Goal: Task Accomplishment & Management: Use online tool/utility

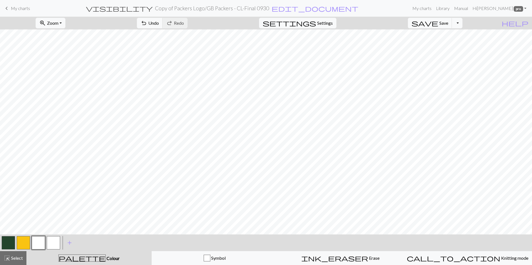
scroll to position [113, 0]
click at [13, 239] on button "button" at bounding box center [8, 242] width 13 height 13
click at [159, 24] on span "Undo" at bounding box center [153, 22] width 11 height 5
drag, startPoint x: 38, startPoint y: 245, endPoint x: 56, endPoint y: 231, distance: 22.4
click at [39, 244] on button "button" at bounding box center [38, 242] width 13 height 13
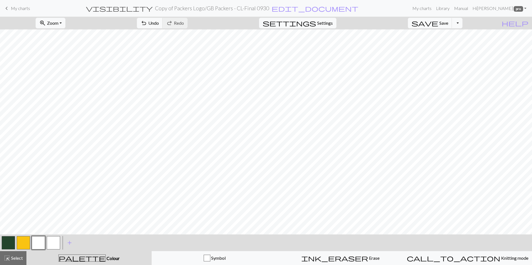
click at [10, 243] on button "button" at bounding box center [8, 242] width 13 height 13
drag, startPoint x: 19, startPoint y: 245, endPoint x: 28, endPoint y: 234, distance: 13.6
click at [21, 244] on button "button" at bounding box center [23, 242] width 13 height 13
click at [9, 244] on button "button" at bounding box center [8, 242] width 13 height 13
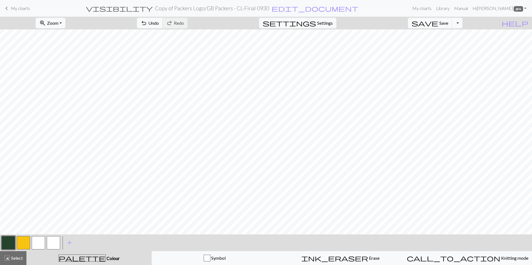
click at [41, 241] on button "button" at bounding box center [38, 242] width 13 height 13
click at [6, 243] on button "button" at bounding box center [8, 242] width 13 height 13
click at [36, 240] on button "button" at bounding box center [38, 242] width 13 height 13
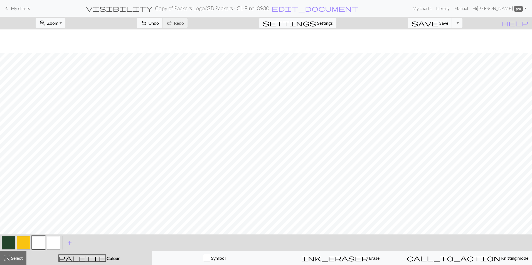
scroll to position [113, 0]
click at [8, 243] on button "button" at bounding box center [8, 242] width 13 height 13
drag, startPoint x: 35, startPoint y: 246, endPoint x: 44, endPoint y: 243, distance: 9.7
click at [36, 246] on button "button" at bounding box center [38, 242] width 13 height 13
click at [9, 247] on button "button" at bounding box center [8, 242] width 13 height 13
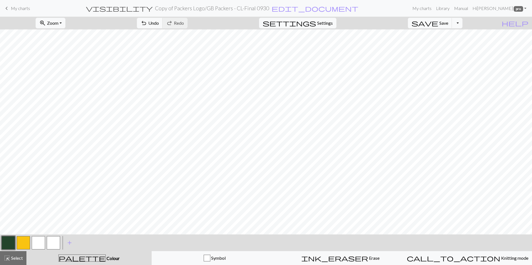
click at [37, 247] on button "button" at bounding box center [38, 242] width 13 height 13
click at [8, 242] on button "button" at bounding box center [8, 242] width 13 height 13
drag, startPoint x: 38, startPoint y: 239, endPoint x: 45, endPoint y: 234, distance: 8.3
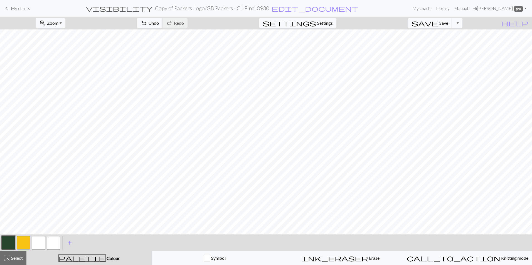
click at [40, 238] on button "button" at bounding box center [38, 242] width 13 height 13
click at [9, 243] on button "button" at bounding box center [8, 242] width 13 height 13
click at [41, 240] on button "button" at bounding box center [38, 242] width 13 height 13
click at [163, 26] on button "undo Undo Undo" at bounding box center [150, 23] width 26 height 11
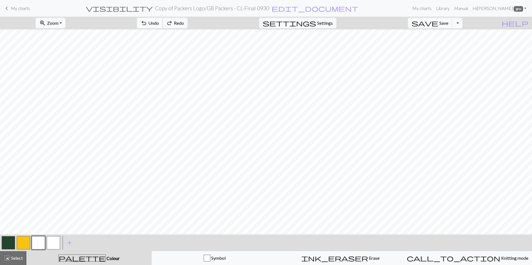
click at [163, 26] on button "undo Undo Undo" at bounding box center [150, 23] width 26 height 11
click at [159, 24] on span "Undo" at bounding box center [153, 22] width 11 height 5
click at [7, 239] on button "button" at bounding box center [8, 242] width 13 height 13
click at [39, 243] on button "button" at bounding box center [38, 242] width 13 height 13
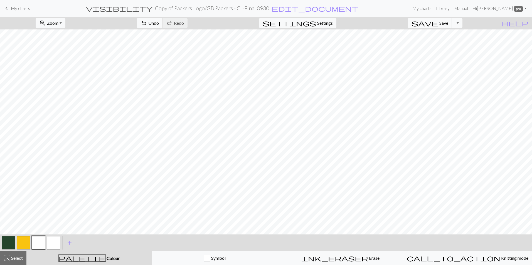
click at [3, 240] on button "button" at bounding box center [8, 242] width 13 height 13
click at [163, 23] on button "undo Undo Undo" at bounding box center [150, 23] width 26 height 11
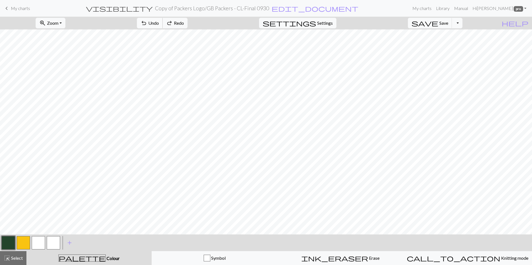
click at [163, 23] on button "undo Undo Undo" at bounding box center [150, 23] width 26 height 11
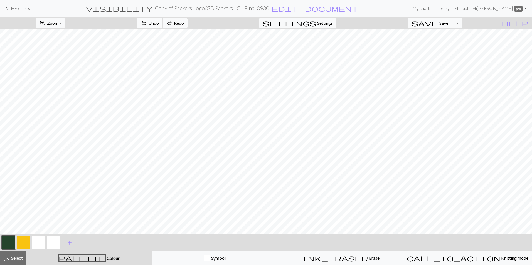
click at [163, 23] on button "undo Undo Undo" at bounding box center [150, 23] width 26 height 11
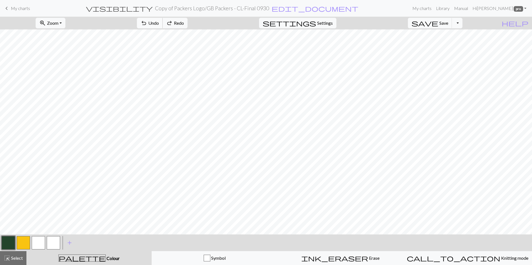
click at [163, 23] on button "undo Undo Undo" at bounding box center [150, 23] width 26 height 11
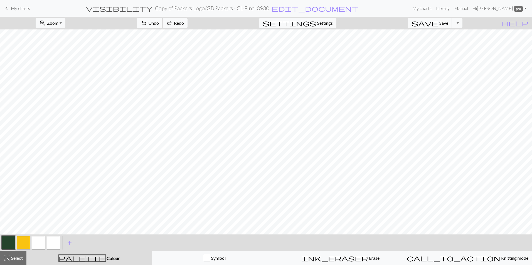
click at [163, 23] on button "undo Undo Undo" at bounding box center [150, 23] width 26 height 11
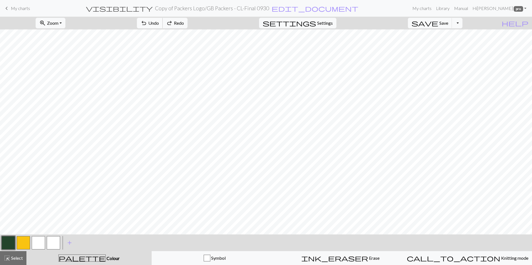
click at [163, 23] on button "undo Undo Undo" at bounding box center [150, 23] width 26 height 11
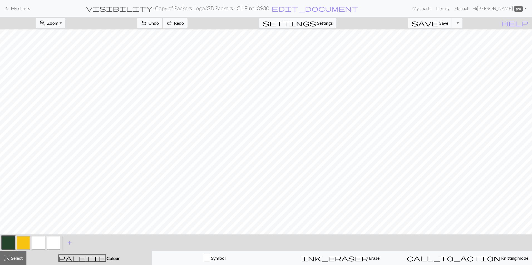
click at [163, 23] on button "undo Undo Undo" at bounding box center [150, 23] width 26 height 11
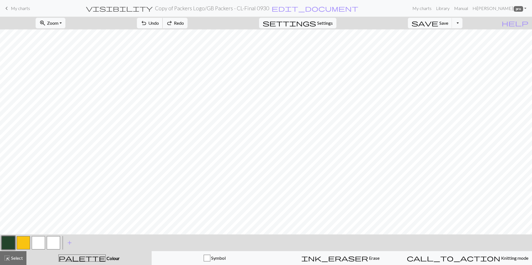
click at [163, 23] on button "undo Undo Undo" at bounding box center [150, 23] width 26 height 11
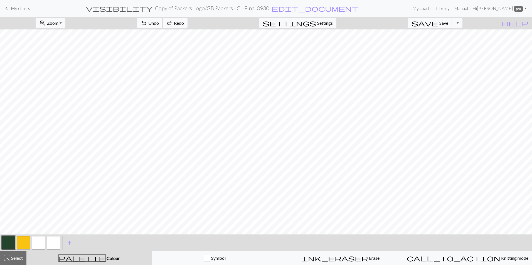
click at [163, 23] on button "undo Undo Undo" at bounding box center [150, 23] width 26 height 11
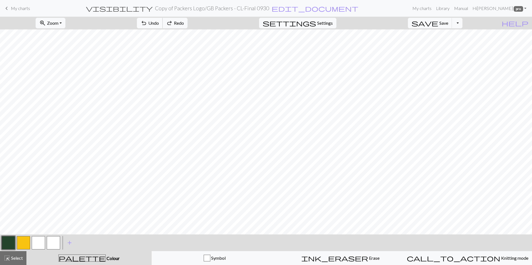
click at [163, 23] on button "undo Undo Undo" at bounding box center [150, 23] width 26 height 11
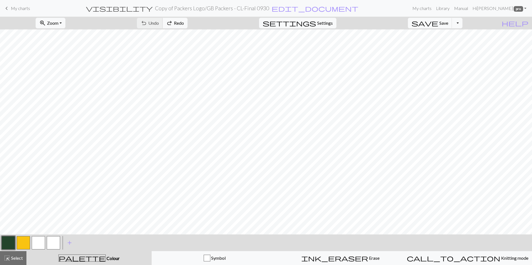
click at [180, 23] on div "undo Undo Undo redo Redo Redo" at bounding box center [162, 23] width 59 height 13
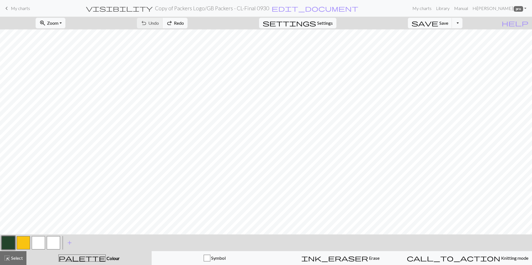
click at [177, 23] on div "undo Undo Undo redo Redo Redo" at bounding box center [162, 23] width 59 height 13
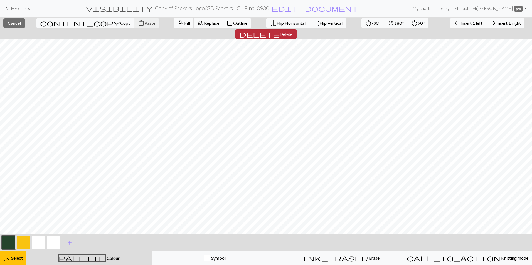
click at [297, 29] on button "delete Delete" at bounding box center [266, 33] width 62 height 9
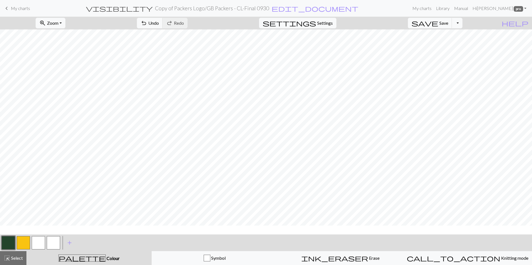
scroll to position [113, 0]
click at [38, 242] on button "button" at bounding box center [38, 242] width 13 height 13
click at [11, 243] on button "button" at bounding box center [8, 242] width 13 height 13
click at [159, 24] on span "Undo" at bounding box center [153, 22] width 11 height 5
click at [147, 24] on span "undo" at bounding box center [143, 23] width 7 height 8
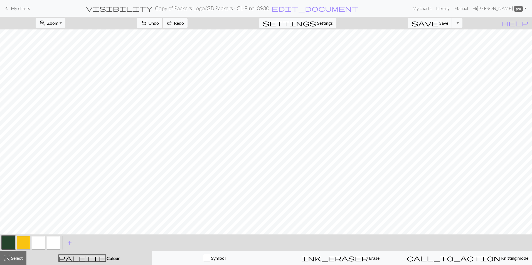
click at [147, 24] on span "undo" at bounding box center [143, 23] width 7 height 8
click at [35, 245] on button "button" at bounding box center [38, 242] width 13 height 13
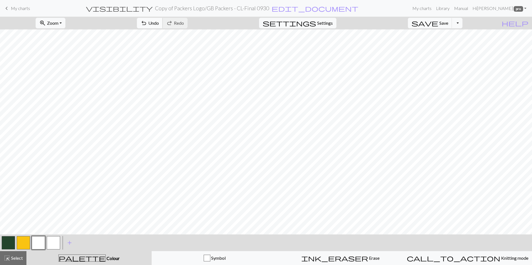
click at [159, 20] on span "Undo" at bounding box center [153, 22] width 11 height 5
click at [163, 23] on button "undo Undo Undo" at bounding box center [150, 23] width 26 height 11
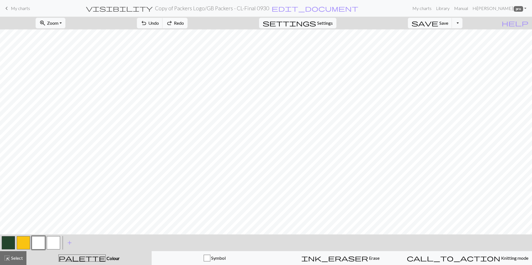
click at [173, 24] on span "redo" at bounding box center [169, 23] width 7 height 8
click at [163, 25] on button "undo Undo Undo" at bounding box center [150, 23] width 26 height 11
click at [462, 25] on button "Toggle Dropdown" at bounding box center [456, 23] width 11 height 11
click at [448, 38] on button "file_copy Save a copy" at bounding box center [416, 35] width 92 height 9
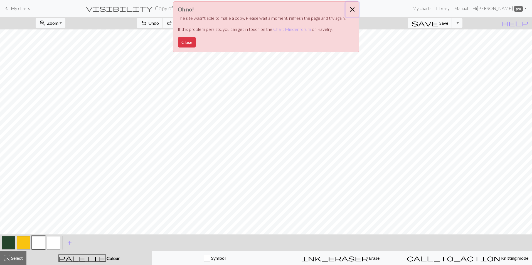
click at [353, 8] on button "Close" at bounding box center [351, 10] width 13 height 16
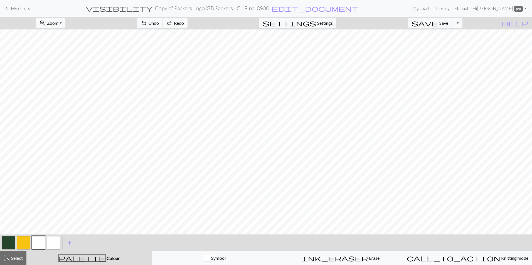
click at [31, 7] on div "keyboard_arrow_left My charts visibility Copy of Packers Logo / GB Packers - CL…" at bounding box center [266, 8] width 532 height 11
click at [448, 25] on span "Save" at bounding box center [443, 22] width 9 height 5
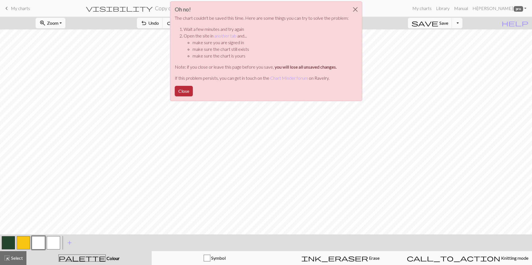
click at [182, 92] on button "Close" at bounding box center [184, 91] width 18 height 11
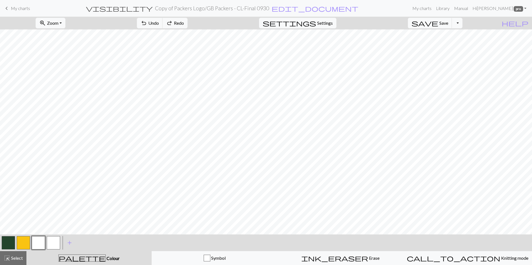
click at [13, 8] on span "My charts" at bounding box center [20, 8] width 19 height 5
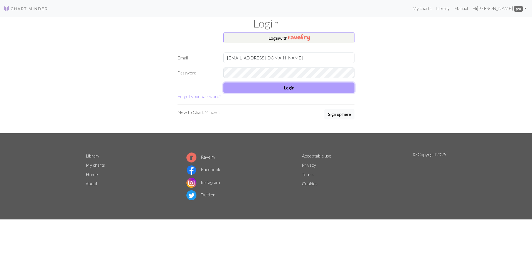
click at [289, 90] on button "Login" at bounding box center [288, 88] width 131 height 11
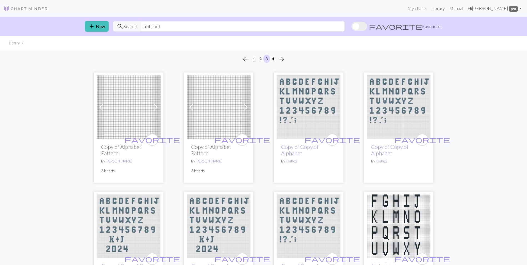
click at [490, 11] on link "Hi [PERSON_NAME] pro" at bounding box center [495, 8] width 58 height 11
click at [446, 51] on div "arrow_back 1 2 3 4 arrow_forward" at bounding box center [263, 59] width 527 height 18
click at [417, 7] on link "My charts" at bounding box center [418, 8] width 24 height 11
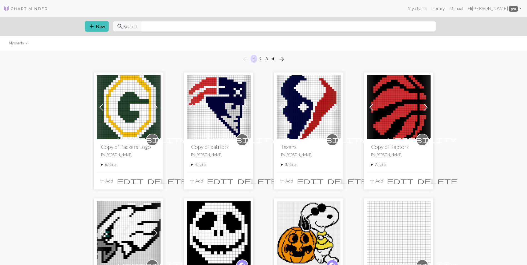
click at [109, 167] on summary "6 charts" at bounding box center [128, 164] width 55 height 5
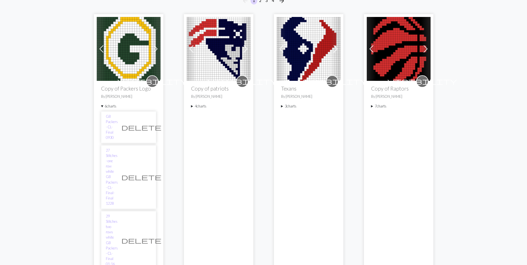
scroll to position [111, 0]
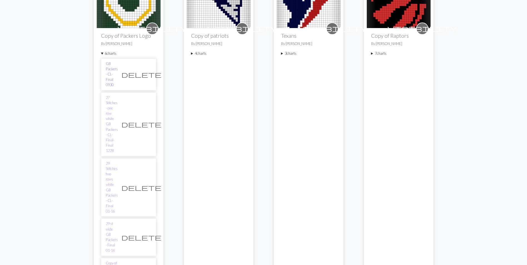
click at [115, 67] on link "GB Packers - CL-Final 0930" at bounding box center [112, 74] width 12 height 27
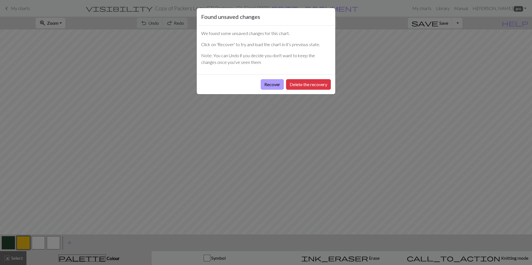
click at [271, 85] on button "Recover" at bounding box center [271, 84] width 23 height 11
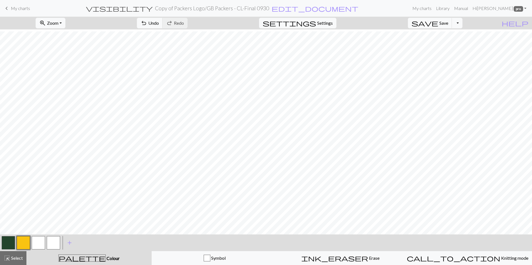
scroll to position [83, 0]
click at [448, 25] on span "Save" at bounding box center [443, 22] width 9 height 5
click at [462, 25] on button "Toggle Dropdown" at bounding box center [456, 23] width 11 height 11
click at [450, 46] on button "save_alt Download" at bounding box center [416, 44] width 92 height 9
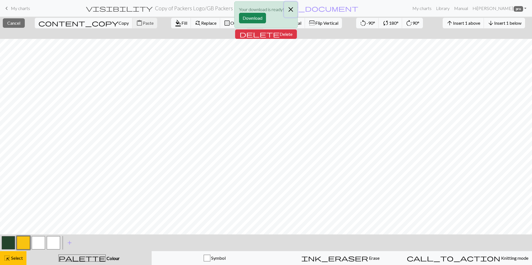
click at [292, 10] on button "Close" at bounding box center [290, 10] width 13 height 16
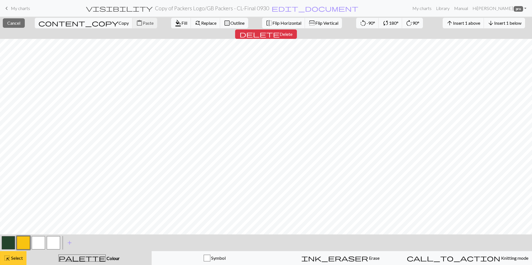
click at [18, 259] on span "Select" at bounding box center [16, 257] width 13 height 5
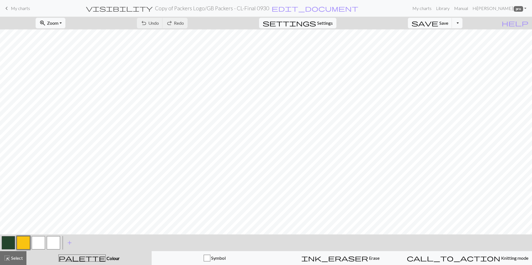
click at [45, 241] on div at bounding box center [38, 242] width 15 height 15
click at [41, 243] on button "button" at bounding box center [38, 242] width 13 height 13
click at [8, 240] on button "button" at bounding box center [8, 242] width 13 height 13
drag, startPoint x: 19, startPoint y: 240, endPoint x: 30, endPoint y: 238, distance: 11.6
click at [19, 240] on button "button" at bounding box center [23, 242] width 13 height 13
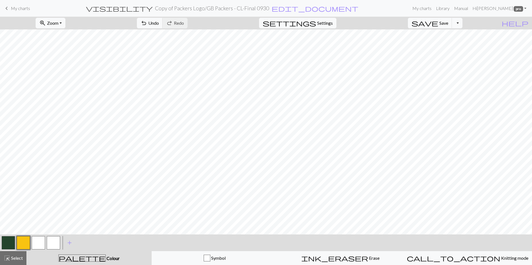
click at [34, 243] on button "button" at bounding box center [38, 242] width 13 height 13
click at [38, 243] on button "button" at bounding box center [38, 242] width 13 height 13
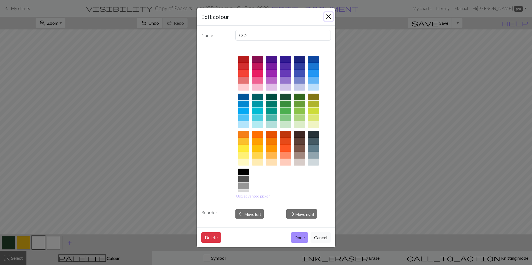
click at [326, 17] on button "Close" at bounding box center [328, 16] width 9 height 9
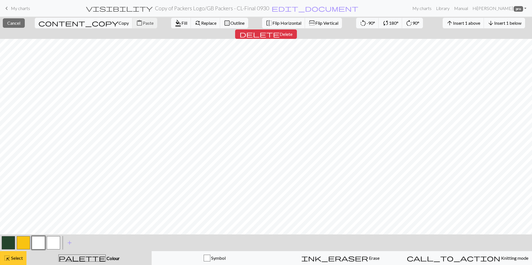
drag, startPoint x: 11, startPoint y: 262, endPoint x: 10, endPoint y: 255, distance: 7.9
click at [11, 262] on button "highlight_alt Select Select" at bounding box center [13, 258] width 26 height 14
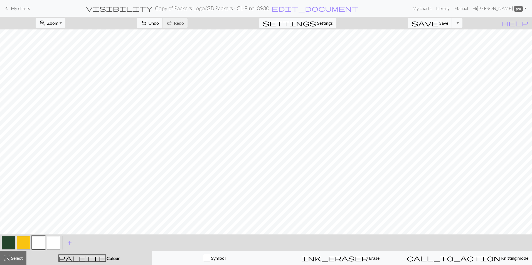
click at [6, 245] on button "button" at bounding box center [8, 242] width 13 height 13
click at [36, 242] on button "button" at bounding box center [38, 242] width 13 height 13
click at [5, 248] on button "button" at bounding box center [8, 242] width 13 height 13
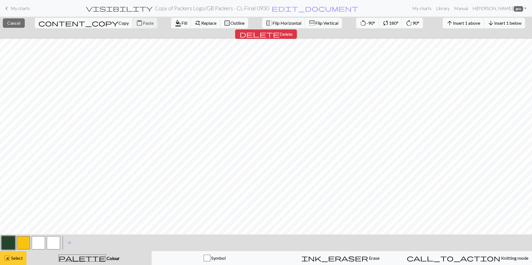
click at [24, 256] on button "highlight_alt Select Select" at bounding box center [13, 258] width 26 height 14
click at [22, 257] on span "Select" at bounding box center [16, 257] width 13 height 5
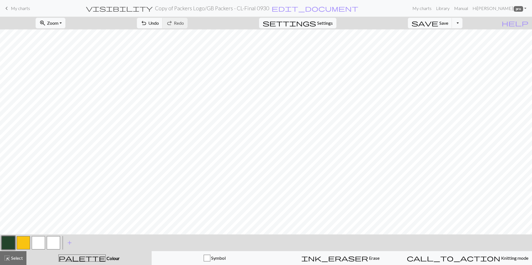
click at [28, 242] on button "button" at bounding box center [23, 242] width 13 height 13
click at [36, 243] on button "button" at bounding box center [38, 242] width 13 height 13
click at [6, 240] on button "button" at bounding box center [8, 242] width 13 height 13
drag, startPoint x: 19, startPoint y: 242, endPoint x: 26, endPoint y: 234, distance: 10.8
click at [19, 242] on button "button" at bounding box center [23, 242] width 13 height 13
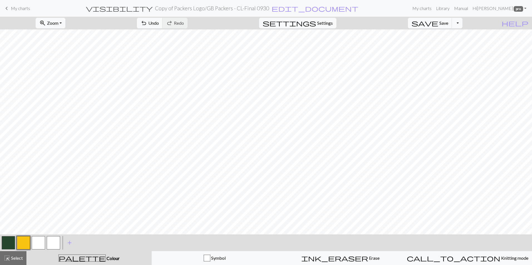
drag, startPoint x: 39, startPoint y: 240, endPoint x: 51, endPoint y: 232, distance: 14.3
click at [41, 240] on button "button" at bounding box center [38, 242] width 13 height 13
click at [28, 237] on button "button" at bounding box center [23, 242] width 13 height 13
drag, startPoint x: 40, startPoint y: 245, endPoint x: 47, endPoint y: 242, distance: 7.6
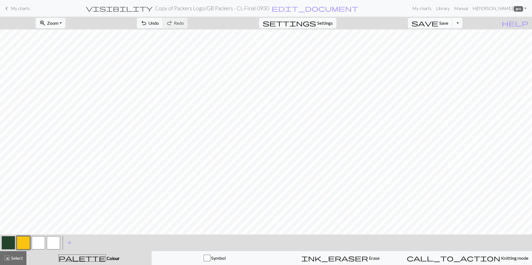
click at [43, 244] on button "button" at bounding box center [38, 242] width 13 height 13
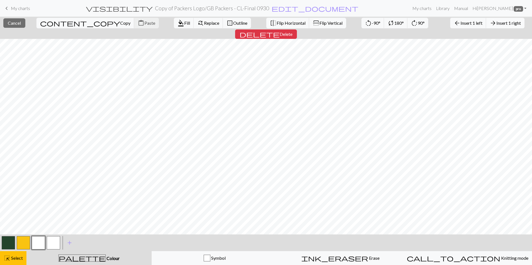
click at [486, 19] on button "arrow_forward Insert 1 right" at bounding box center [505, 23] width 38 height 11
click at [120, 23] on span "Copy" at bounding box center [125, 22] width 10 height 5
click at [120, 25] on span "Copy" at bounding box center [125, 22] width 10 height 5
drag, startPoint x: 20, startPoint y: 256, endPoint x: 27, endPoint y: 253, distance: 7.3
click at [21, 256] on span "Select" at bounding box center [16, 257] width 13 height 5
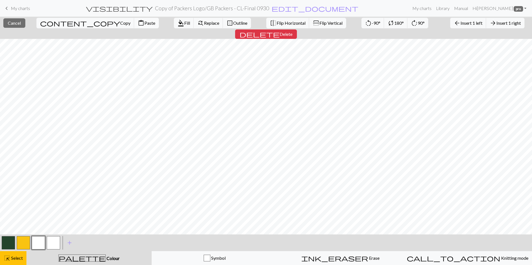
click at [144, 22] on span "Paste" at bounding box center [149, 22] width 11 height 5
click at [16, 262] on button "highlight_alt Select Select" at bounding box center [13, 258] width 26 height 14
click at [16, 260] on button "highlight_alt Select Select" at bounding box center [13, 258] width 26 height 14
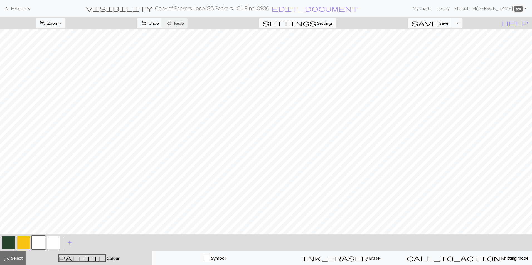
click at [23, 242] on button "button" at bounding box center [23, 242] width 13 height 13
click at [6, 242] on button "button" at bounding box center [8, 242] width 13 height 13
click at [43, 245] on button "button" at bounding box center [38, 242] width 13 height 13
drag, startPoint x: 5, startPoint y: 245, endPoint x: 7, endPoint y: 244, distance: 3.0
click at [6, 244] on button "button" at bounding box center [8, 242] width 13 height 13
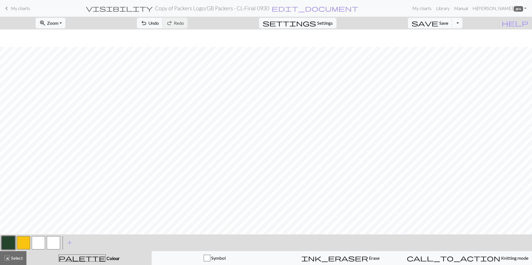
scroll to position [83, 0]
click at [22, 241] on button "button" at bounding box center [23, 242] width 13 height 13
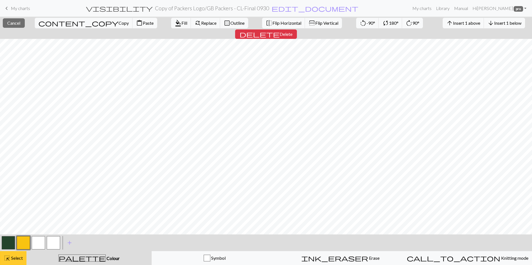
click at [11, 258] on span "Select" at bounding box center [16, 257] width 13 height 5
click at [17, 255] on div "highlight_alt Select Select" at bounding box center [13, 258] width 19 height 7
click at [18, 255] on span "Select" at bounding box center [16, 257] width 13 height 5
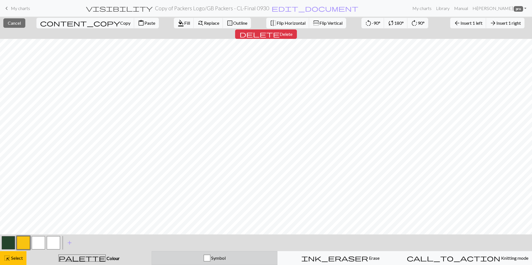
scroll to position [56, 0]
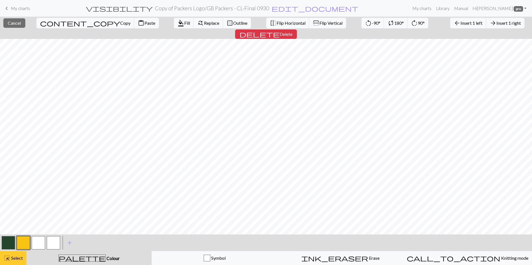
click at [15, 262] on button "highlight_alt Select Select" at bounding box center [13, 258] width 26 height 14
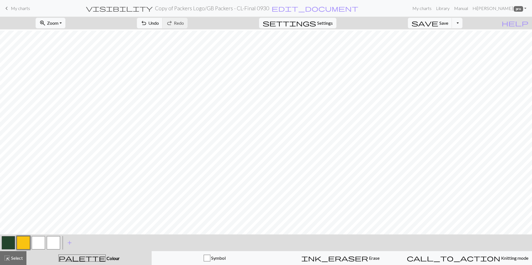
scroll to position [83, 0]
click at [39, 240] on button "button" at bounding box center [38, 242] width 13 height 13
click at [23, 245] on button "button" at bounding box center [23, 242] width 13 height 13
click at [159, 23] on span "Undo" at bounding box center [153, 22] width 11 height 5
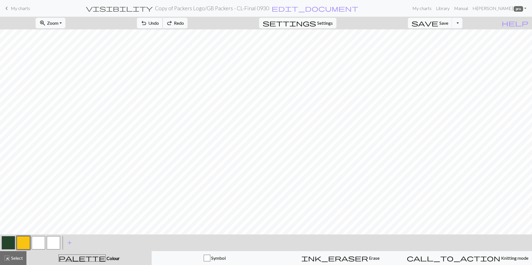
click at [159, 23] on span "Undo" at bounding box center [153, 22] width 11 height 5
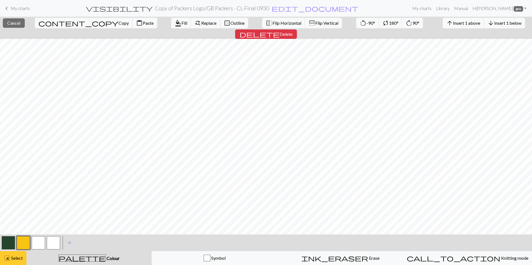
click at [18, 264] on button "highlight_alt Select Select" at bounding box center [13, 258] width 26 height 14
click at [9, 260] on span "highlight_alt" at bounding box center [7, 258] width 7 height 8
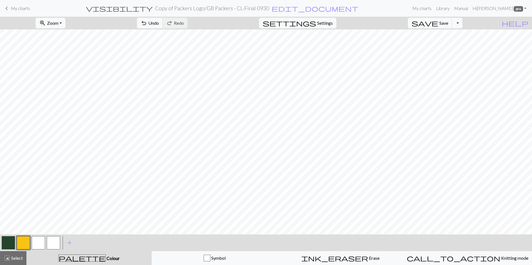
click at [35, 246] on button "button" at bounding box center [38, 242] width 13 height 13
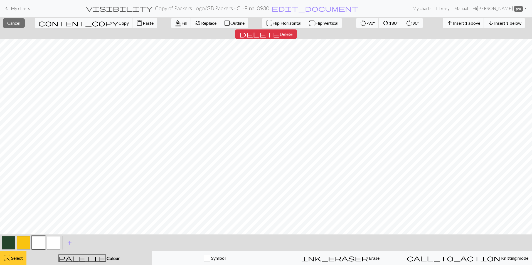
click at [19, 256] on span "Select" at bounding box center [16, 257] width 13 height 5
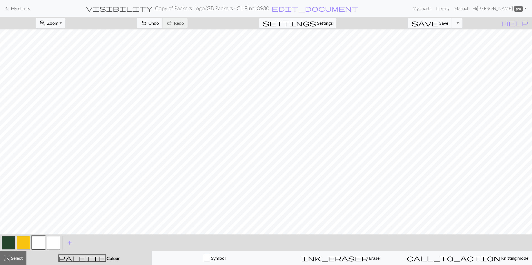
click at [37, 244] on button "button" at bounding box center [38, 242] width 13 height 13
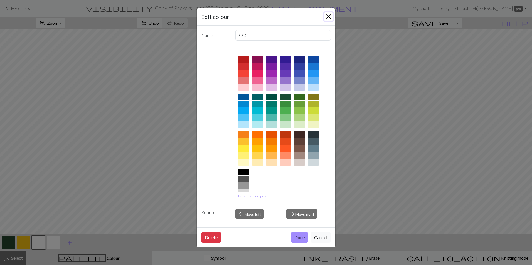
click at [330, 14] on button "Close" at bounding box center [328, 16] width 9 height 9
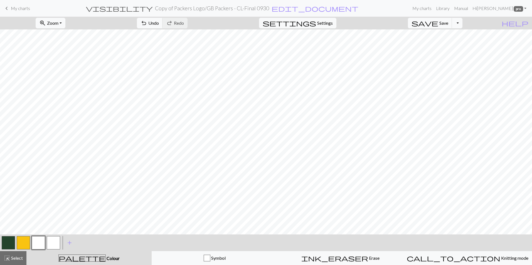
click at [9, 245] on button "button" at bounding box center [8, 242] width 13 height 13
click at [147, 26] on span "undo" at bounding box center [143, 23] width 7 height 8
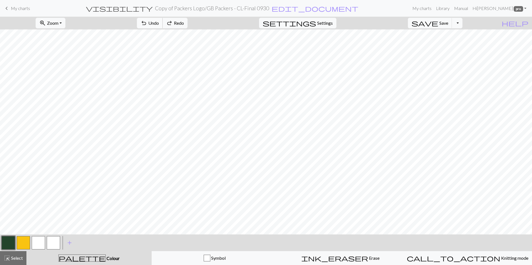
click at [147, 26] on span "undo" at bounding box center [143, 23] width 7 height 8
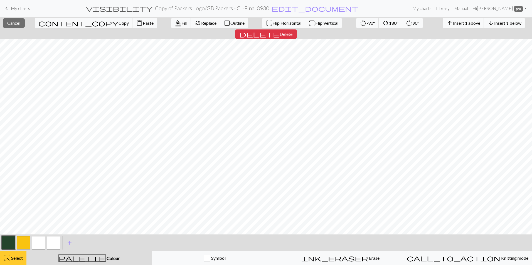
click at [22, 260] on span "Select" at bounding box center [16, 257] width 13 height 5
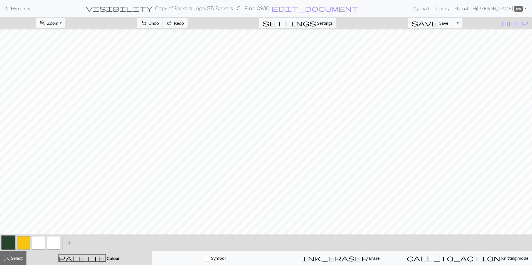
click at [10, 243] on button "button" at bounding box center [8, 242] width 13 height 13
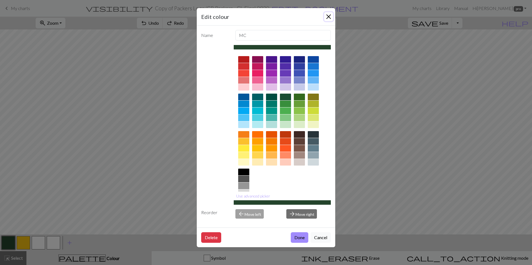
click at [329, 14] on button "Close" at bounding box center [328, 16] width 9 height 9
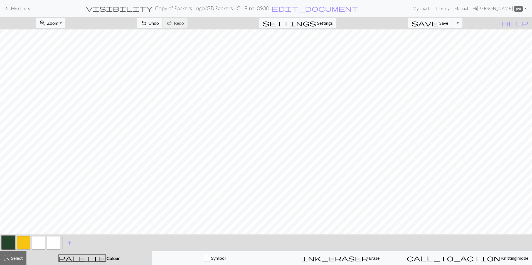
drag, startPoint x: 16, startPoint y: 240, endPoint x: 27, endPoint y: 241, distance: 10.6
click at [17, 241] on div at bounding box center [23, 242] width 15 height 15
click at [23, 241] on button "button" at bounding box center [23, 242] width 13 height 13
click at [36, 242] on button "button" at bounding box center [38, 242] width 13 height 13
click at [6, 248] on button "button" at bounding box center [8, 242] width 13 height 13
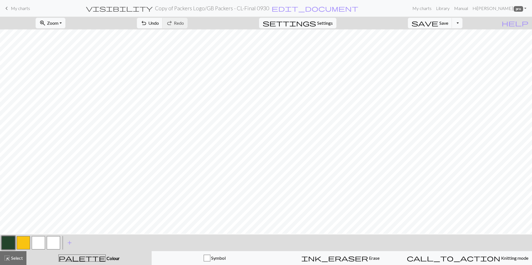
scroll to position [83, 0]
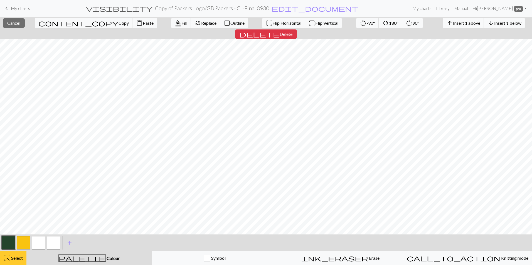
click at [20, 258] on span "Select" at bounding box center [16, 257] width 13 height 5
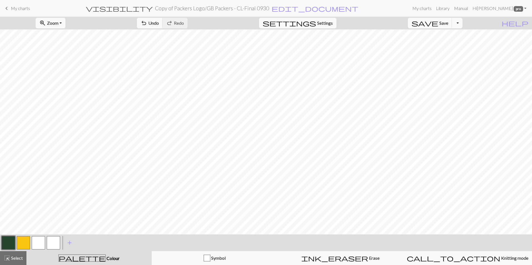
click at [6, 245] on button "button" at bounding box center [8, 242] width 13 height 13
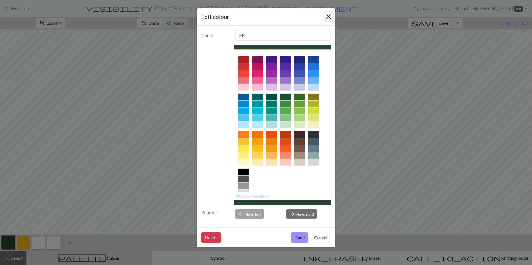
click at [325, 16] on button "Close" at bounding box center [328, 16] width 9 height 9
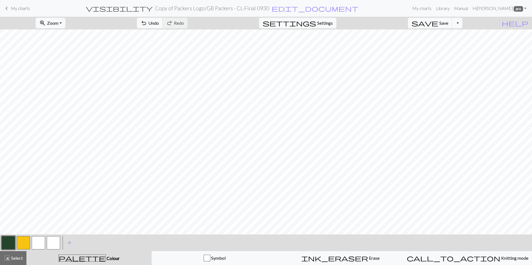
click at [39, 241] on button "button" at bounding box center [38, 242] width 13 height 13
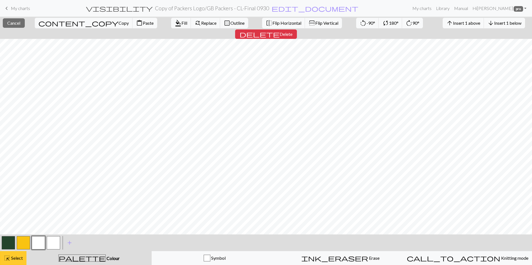
click at [14, 258] on span "Select" at bounding box center [16, 257] width 13 height 5
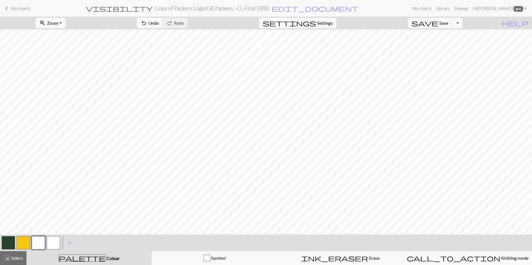
drag, startPoint x: 24, startPoint y: 241, endPoint x: 41, endPoint y: 232, distance: 19.3
click at [27, 240] on button "button" at bounding box center [23, 242] width 13 height 13
click at [23, 244] on button "button" at bounding box center [23, 242] width 13 height 13
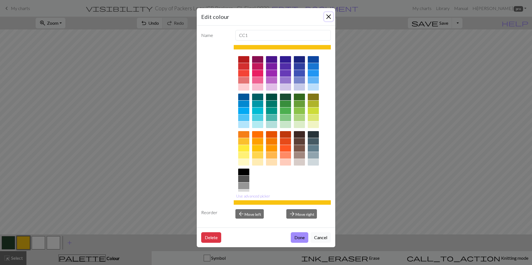
click at [328, 17] on button "Close" at bounding box center [328, 16] width 9 height 9
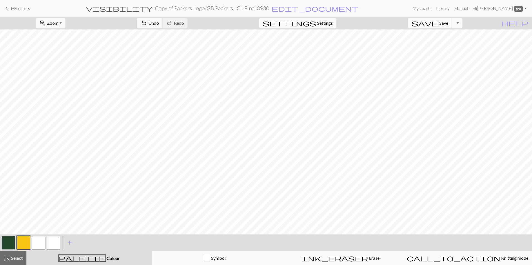
drag, startPoint x: 37, startPoint y: 246, endPoint x: 55, endPoint y: 231, distance: 23.4
click at [37, 245] on button "button" at bounding box center [38, 242] width 13 height 13
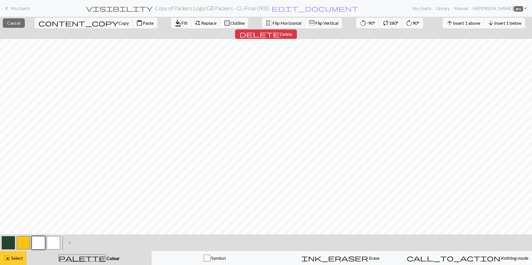
click at [19, 257] on span "Select" at bounding box center [16, 257] width 13 height 5
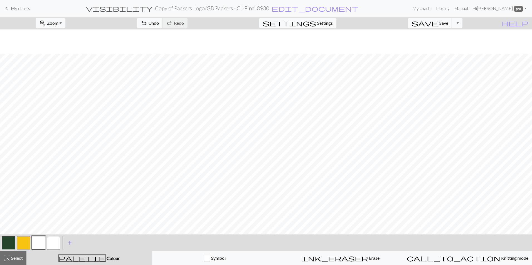
scroll to position [111, 0]
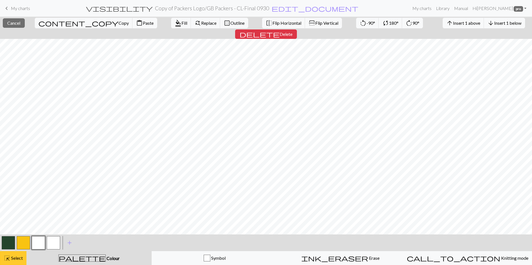
click at [16, 261] on button "highlight_alt Select Select" at bounding box center [13, 258] width 26 height 14
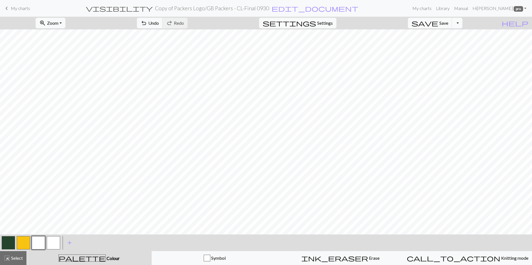
click at [8, 244] on button "button" at bounding box center [8, 242] width 13 height 13
click at [26, 242] on button "button" at bounding box center [23, 242] width 13 height 13
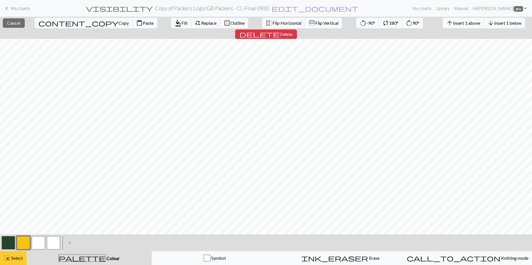
click at [16, 258] on span "Select" at bounding box center [16, 257] width 13 height 5
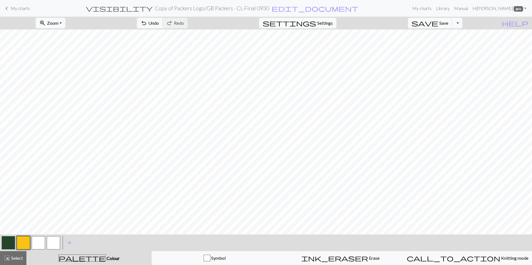
click at [22, 246] on button "button" at bounding box center [23, 242] width 13 height 13
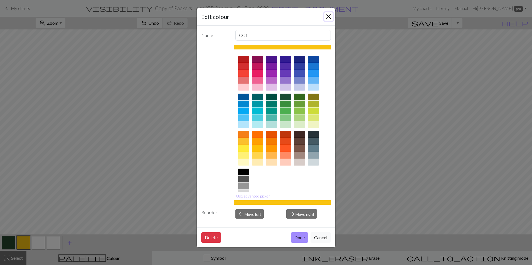
click at [327, 19] on button "Close" at bounding box center [328, 16] width 9 height 9
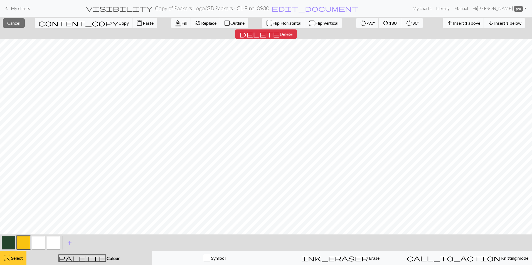
click at [17, 259] on span "Select" at bounding box center [16, 257] width 13 height 5
click at [22, 259] on span "Select" at bounding box center [16, 257] width 13 height 5
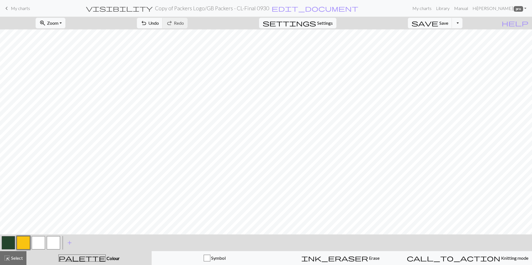
click at [8, 240] on button "button" at bounding box center [8, 242] width 13 height 13
click at [41, 242] on button "button" at bounding box center [38, 242] width 13 height 13
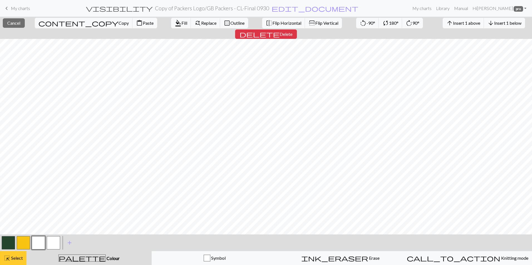
click at [17, 261] on div "highlight_alt Select Select" at bounding box center [13, 258] width 19 height 7
click at [8, 258] on span "highlight_alt" at bounding box center [7, 258] width 7 height 8
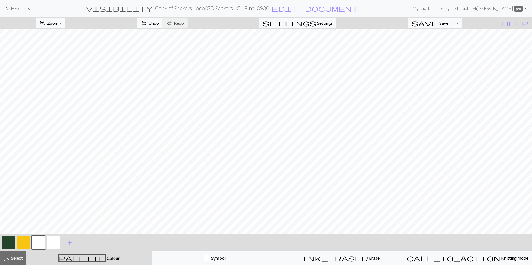
click at [23, 242] on button "button" at bounding box center [23, 242] width 13 height 13
click at [11, 245] on button "button" at bounding box center [8, 242] width 13 height 13
click at [41, 245] on button "button" at bounding box center [38, 242] width 13 height 13
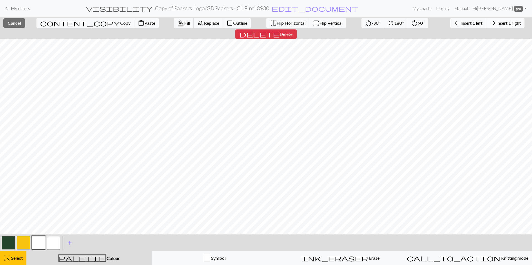
click at [496, 24] on span "Insert 1 right" at bounding box center [508, 22] width 24 height 5
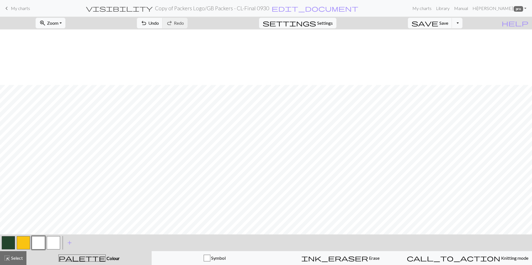
scroll to position [83, 0]
click at [38, 244] on button "button" at bounding box center [38, 242] width 13 height 13
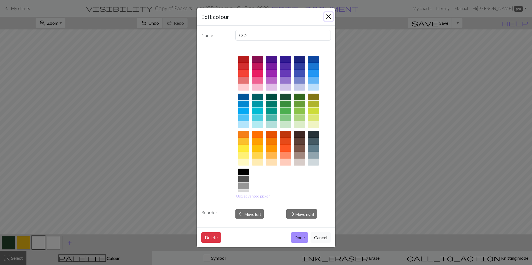
click at [330, 15] on button "Close" at bounding box center [328, 16] width 9 height 9
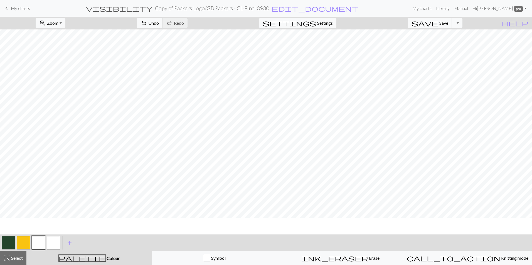
scroll to position [0, 0]
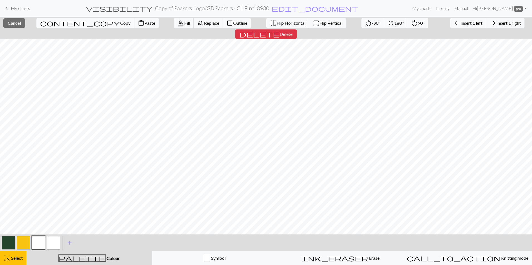
click at [120, 22] on span "Copy" at bounding box center [125, 22] width 10 height 5
click at [17, 255] on button "highlight_alt Select Select" at bounding box center [13, 258] width 26 height 14
click at [144, 23] on span "Paste" at bounding box center [149, 22] width 11 height 5
click at [23, 256] on button "highlight_alt Select Select" at bounding box center [13, 258] width 26 height 14
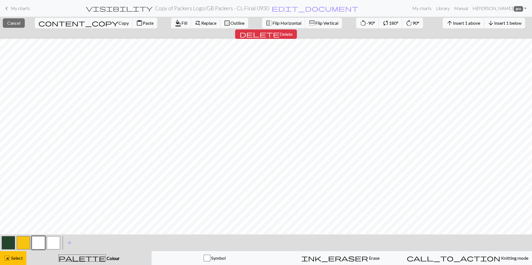
scroll to position [83, 0]
click at [12, 255] on button "highlight_alt Select Select" at bounding box center [13, 258] width 26 height 14
click at [10, 258] on span "highlight_alt" at bounding box center [7, 258] width 7 height 8
click at [19, 260] on span "Select" at bounding box center [16, 257] width 13 height 5
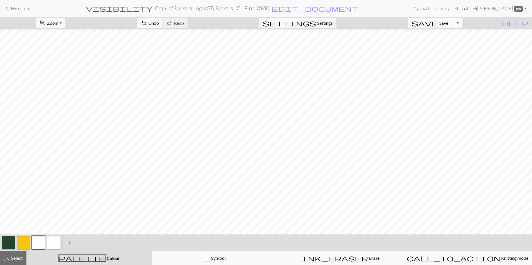
click at [452, 26] on button "save Save Save" at bounding box center [430, 23] width 44 height 11
click at [462, 25] on button "Toggle Dropdown" at bounding box center [456, 23] width 11 height 11
click at [450, 45] on button "save_alt Download" at bounding box center [416, 44] width 92 height 9
click at [24, 241] on button "button" at bounding box center [23, 242] width 13 height 13
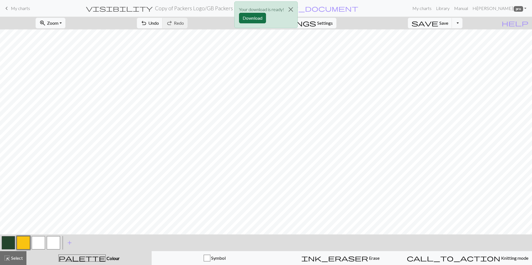
click at [248, 20] on button "Download" at bounding box center [252, 18] width 27 height 11
click at [41, 243] on button "button" at bounding box center [38, 242] width 13 height 13
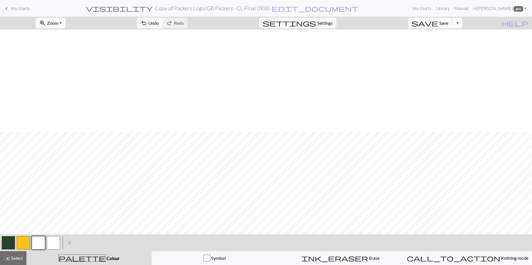
scroll to position [195, 0]
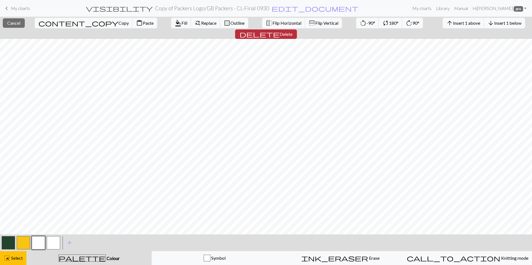
click at [292, 31] on span "Delete" at bounding box center [285, 33] width 13 height 5
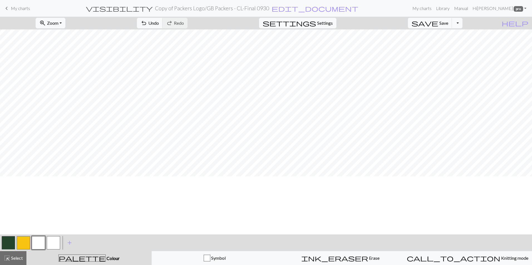
scroll to position [28, 0]
click at [448, 24] on span "Save" at bounding box center [443, 22] width 9 height 5
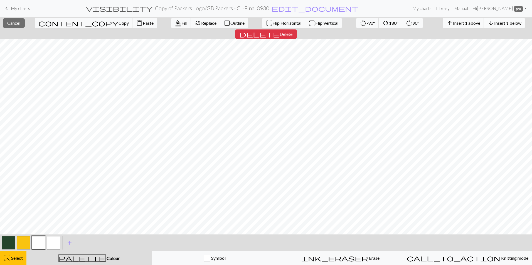
click at [494, 24] on span "Insert 1 below" at bounding box center [507, 22] width 27 height 5
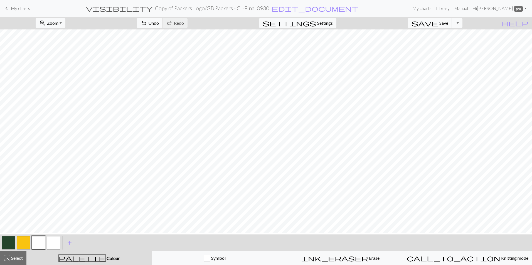
scroll to position [83, 0]
click at [44, 243] on button "button" at bounding box center [38, 242] width 13 height 13
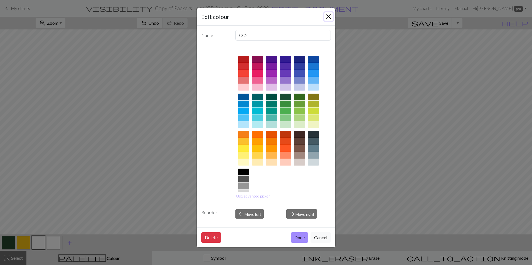
click at [327, 18] on button "Close" at bounding box center [328, 16] width 9 height 9
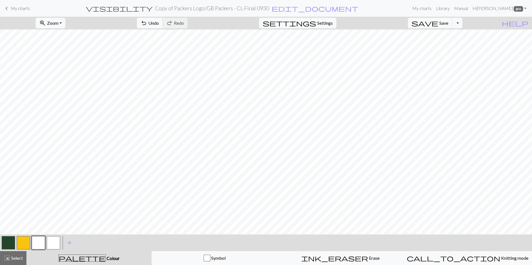
click at [23, 240] on button "button" at bounding box center [23, 242] width 13 height 13
click at [13, 245] on button "button" at bounding box center [8, 242] width 13 height 13
drag, startPoint x: 38, startPoint y: 240, endPoint x: 44, endPoint y: 238, distance: 6.4
click at [43, 239] on button "button" at bounding box center [38, 242] width 13 height 13
drag, startPoint x: 23, startPoint y: 245, endPoint x: 41, endPoint y: 233, distance: 20.9
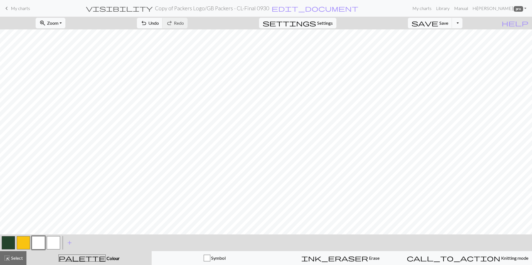
click at [23, 244] on button "button" at bounding box center [23, 242] width 13 height 13
drag, startPoint x: 38, startPoint y: 243, endPoint x: 48, endPoint y: 231, distance: 15.8
click at [39, 242] on button "button" at bounding box center [38, 242] width 13 height 13
drag, startPoint x: 8, startPoint y: 239, endPoint x: 14, endPoint y: 234, distance: 8.1
click at [10, 239] on button "button" at bounding box center [8, 242] width 13 height 13
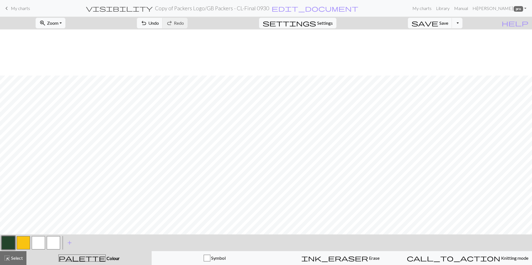
scroll to position [139, 0]
drag, startPoint x: 41, startPoint y: 245, endPoint x: 52, endPoint y: 234, distance: 15.7
click at [41, 245] on button "button" at bounding box center [38, 242] width 13 height 13
drag, startPoint x: 20, startPoint y: 242, endPoint x: 37, endPoint y: 236, distance: 18.1
click at [21, 242] on button "button" at bounding box center [23, 242] width 13 height 13
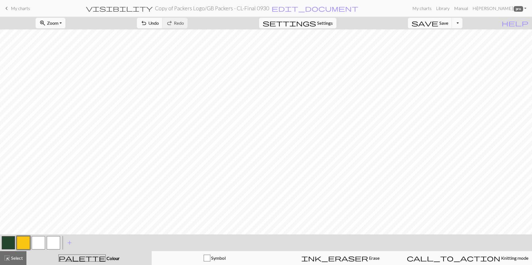
click at [40, 246] on button "button" at bounding box center [38, 242] width 13 height 13
click at [26, 243] on button "button" at bounding box center [23, 242] width 13 height 13
drag, startPoint x: 9, startPoint y: 244, endPoint x: 21, endPoint y: 232, distance: 17.5
click at [9, 244] on button "button" at bounding box center [8, 242] width 13 height 13
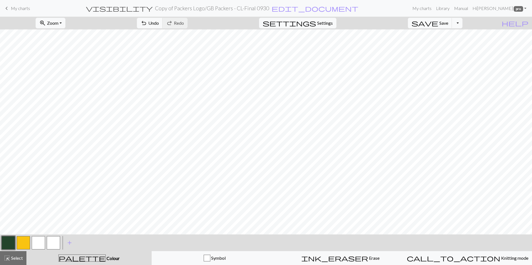
click at [37, 239] on button "button" at bounding box center [38, 242] width 13 height 13
drag, startPoint x: 6, startPoint y: 244, endPoint x: 11, endPoint y: 240, distance: 5.7
click at [9, 242] on button "button" at bounding box center [8, 242] width 13 height 13
click at [26, 245] on button "button" at bounding box center [23, 242] width 13 height 13
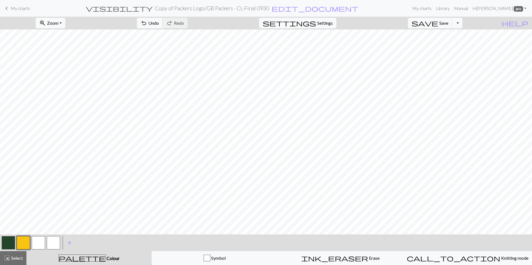
click at [9, 240] on button "button" at bounding box center [8, 242] width 13 height 13
click at [40, 241] on button "button" at bounding box center [38, 242] width 13 height 13
click at [12, 241] on button "button" at bounding box center [8, 242] width 13 height 13
drag, startPoint x: 41, startPoint y: 242, endPoint x: 56, endPoint y: 231, distance: 18.8
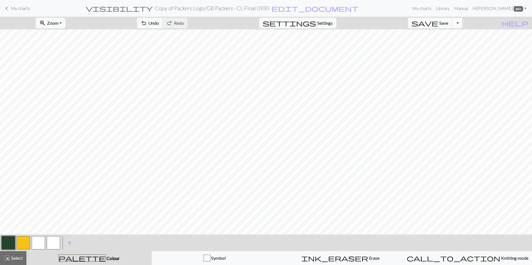
click at [41, 242] on button "button" at bounding box center [38, 242] width 13 height 13
click at [41, 243] on button "button" at bounding box center [38, 242] width 13 height 13
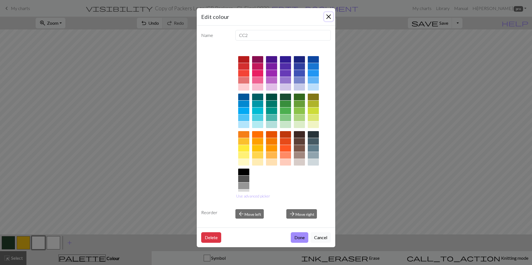
click at [325, 18] on button "Close" at bounding box center [328, 16] width 9 height 9
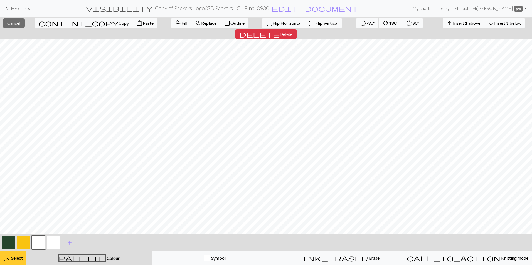
click at [19, 257] on span "Select" at bounding box center [16, 257] width 13 height 5
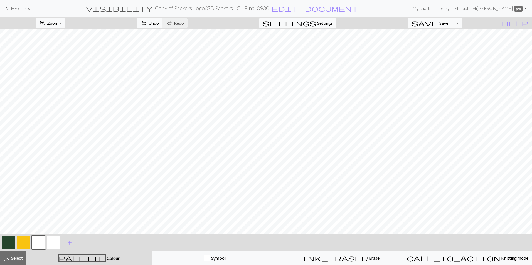
click at [41, 239] on button "button" at bounding box center [38, 242] width 13 height 13
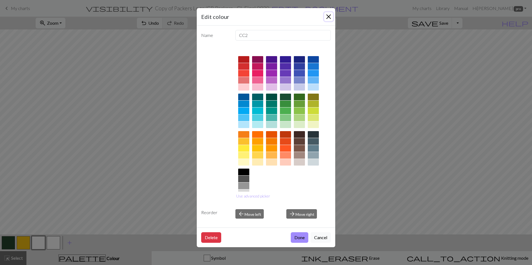
click at [324, 19] on button "Close" at bounding box center [328, 16] width 9 height 9
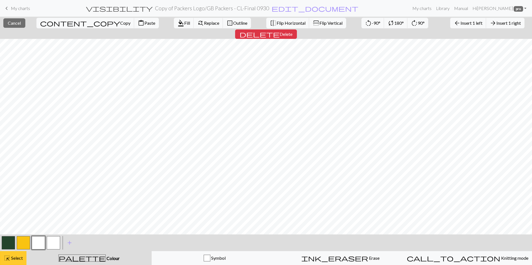
click at [17, 253] on button "highlight_alt Select Select" at bounding box center [13, 258] width 26 height 14
click at [11, 254] on button "highlight_alt Select Select" at bounding box center [13, 258] width 26 height 14
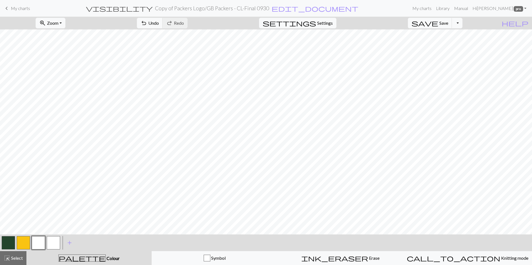
click at [9, 241] on button "button" at bounding box center [8, 242] width 13 height 13
click at [159, 22] on span "Undo" at bounding box center [153, 22] width 11 height 5
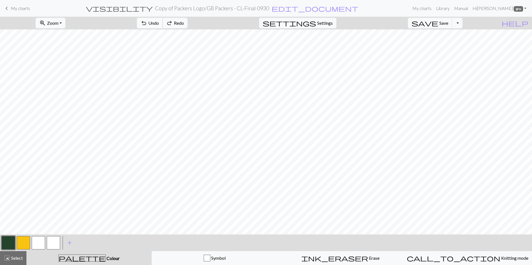
click at [159, 22] on span "Undo" at bounding box center [153, 22] width 11 height 5
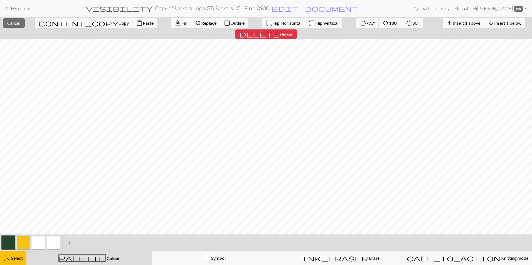
drag, startPoint x: 22, startPoint y: 256, endPoint x: 35, endPoint y: 246, distance: 16.4
click at [24, 255] on button "highlight_alt Select Select" at bounding box center [13, 258] width 26 height 14
click at [14, 257] on span "Select" at bounding box center [16, 257] width 13 height 5
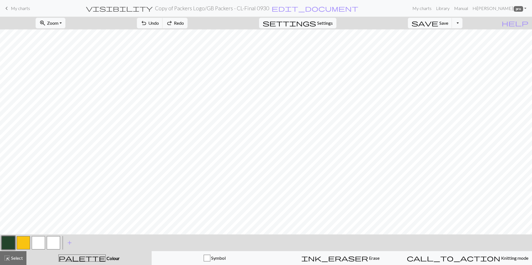
click at [10, 240] on button "button" at bounding box center [8, 242] width 13 height 13
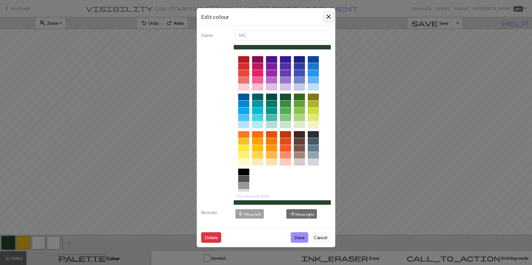
click at [328, 16] on button "Close" at bounding box center [328, 16] width 9 height 9
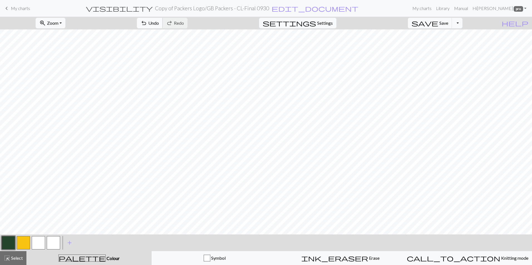
click at [147, 24] on span "undo" at bounding box center [143, 23] width 7 height 8
click at [147, 26] on span "undo" at bounding box center [143, 23] width 7 height 8
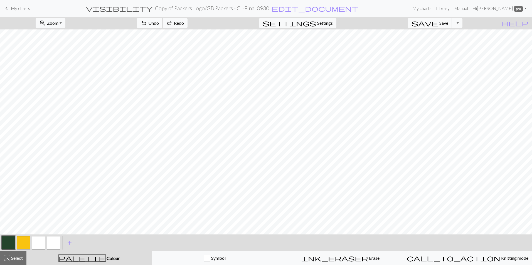
click at [147, 26] on span "undo" at bounding box center [143, 23] width 7 height 8
click at [35, 244] on button "button" at bounding box center [38, 242] width 13 height 13
click at [163, 20] on button "undo Undo Undo" at bounding box center [150, 23] width 26 height 11
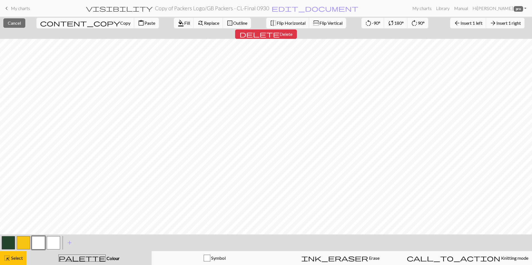
click at [496, 25] on span "Insert 1 right" at bounding box center [508, 22] width 24 height 5
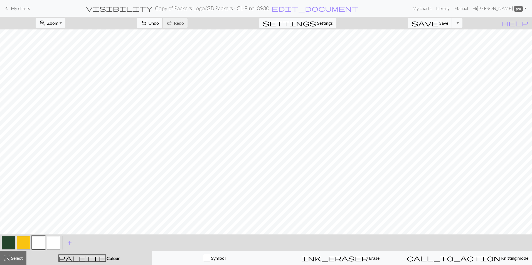
click at [147, 21] on span "undo" at bounding box center [143, 23] width 7 height 8
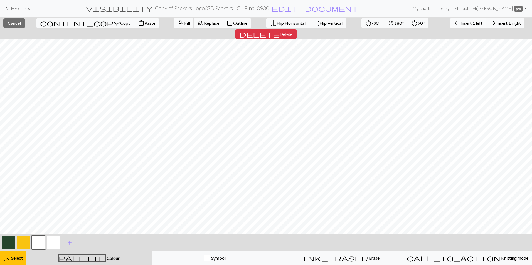
click at [460, 22] on span "Insert 1 left" at bounding box center [471, 22] width 22 height 5
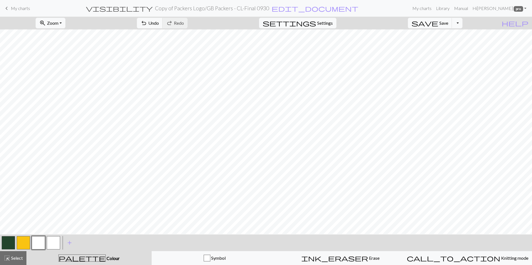
scroll to position [111, 0]
click at [36, 246] on button "button" at bounding box center [38, 242] width 13 height 13
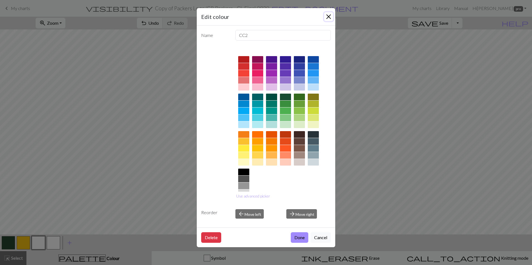
click at [326, 17] on button "Close" at bounding box center [328, 16] width 9 height 9
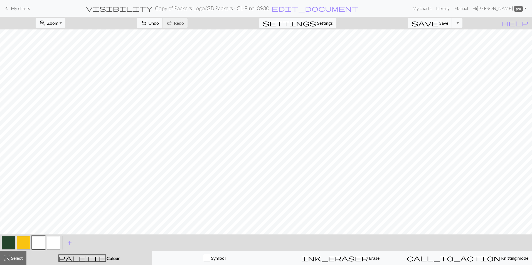
click at [9, 242] on button "button" at bounding box center [8, 242] width 13 height 13
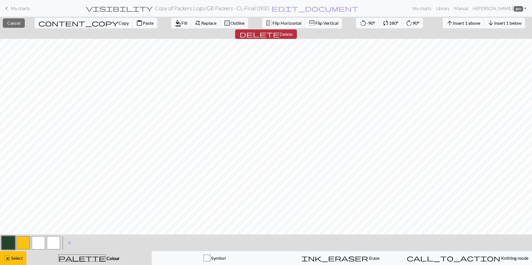
click at [297, 29] on button "delete Delete" at bounding box center [266, 33] width 62 height 9
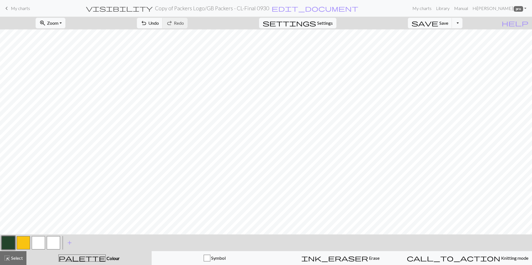
drag, startPoint x: 36, startPoint y: 243, endPoint x: 54, endPoint y: 230, distance: 22.4
click at [37, 242] on button "button" at bounding box center [38, 242] width 13 height 13
click at [25, 242] on button "button" at bounding box center [23, 242] width 13 height 13
drag, startPoint x: 38, startPoint y: 239, endPoint x: 50, endPoint y: 232, distance: 14.7
click at [39, 239] on button "button" at bounding box center [38, 242] width 13 height 13
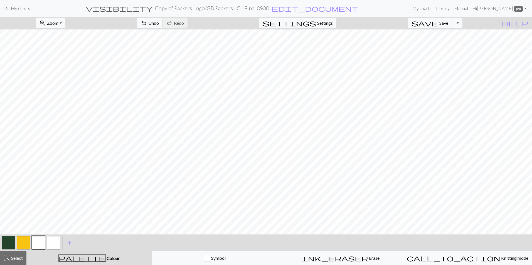
click at [8, 242] on button "button" at bounding box center [8, 242] width 13 height 13
click at [41, 239] on button "button" at bounding box center [38, 242] width 13 height 13
click at [8, 243] on button "button" at bounding box center [8, 242] width 13 height 13
click at [23, 244] on button "button" at bounding box center [23, 242] width 13 height 13
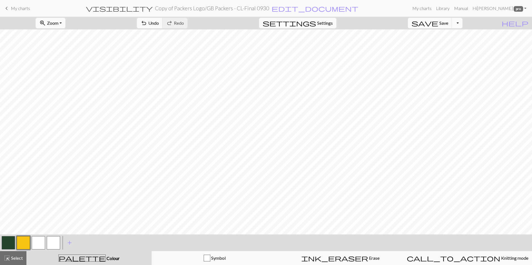
click at [42, 244] on button "button" at bounding box center [38, 242] width 13 height 13
drag, startPoint x: 0, startPoint y: 248, endPoint x: 5, endPoint y: 245, distance: 5.5
click at [3, 246] on div "< > add Add a colour" at bounding box center [266, 243] width 532 height 17
click at [9, 243] on button "button" at bounding box center [8, 242] width 13 height 13
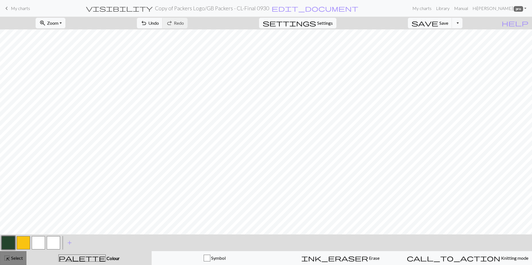
click at [15, 255] on div "highlight_alt Select Select" at bounding box center [13, 258] width 19 height 7
click at [15, 257] on span "Select" at bounding box center [16, 257] width 13 height 5
click at [19, 262] on button "highlight_alt Select Select" at bounding box center [13, 258] width 26 height 14
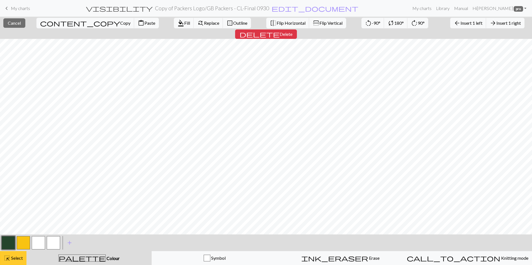
drag, startPoint x: 21, startPoint y: 261, endPoint x: 24, endPoint y: 256, distance: 5.6
click at [21, 260] on div "highlight_alt Select Select" at bounding box center [13, 258] width 19 height 7
click at [18, 259] on span "Select" at bounding box center [16, 257] width 13 height 5
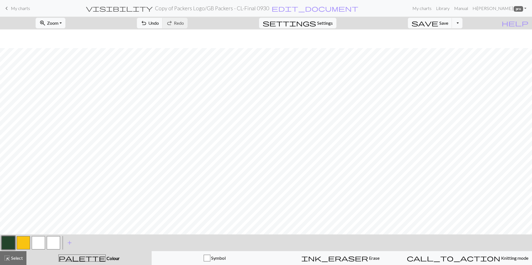
scroll to position [139, 0]
click at [26, 243] on button "button" at bounding box center [23, 242] width 13 height 13
click at [36, 243] on button "button" at bounding box center [38, 242] width 13 height 13
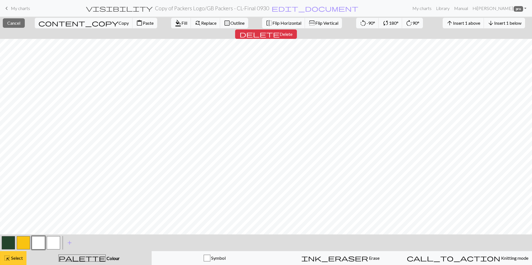
click at [17, 262] on button "highlight_alt Select Select" at bounding box center [13, 258] width 26 height 14
click at [14, 257] on span "Select" at bounding box center [16, 257] width 13 height 5
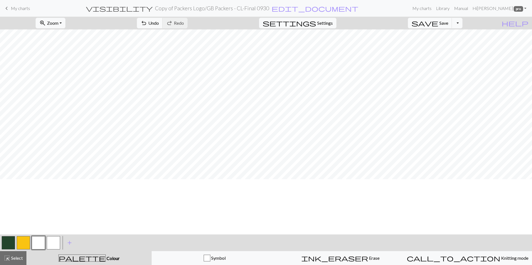
scroll to position [0, 0]
click at [12, 256] on span "Select" at bounding box center [16, 257] width 13 height 5
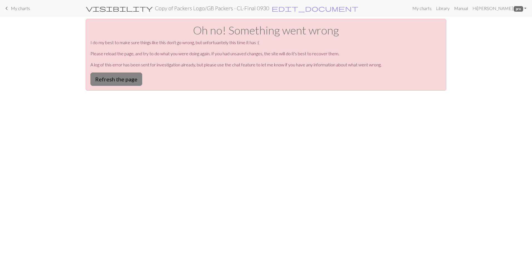
click at [118, 80] on button "Refresh the page" at bounding box center [116, 79] width 52 height 13
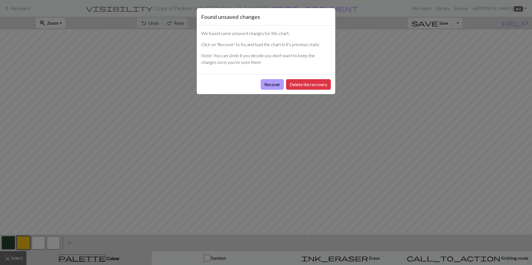
click at [266, 86] on button "Recover" at bounding box center [271, 84] width 23 height 11
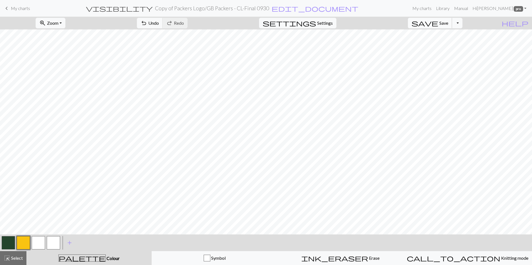
click at [438, 23] on span "save" at bounding box center [424, 23] width 27 height 8
click at [26, 241] on button "button" at bounding box center [23, 242] width 13 height 13
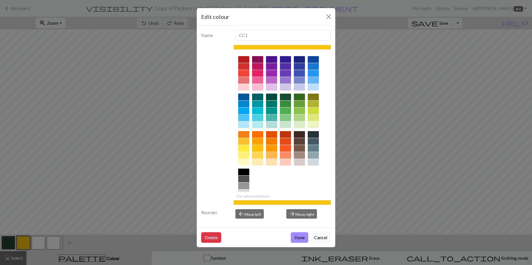
click at [323, 15] on div "Edit colour" at bounding box center [266, 17] width 138 height 18
click at [331, 18] on button "Close" at bounding box center [328, 16] width 9 height 9
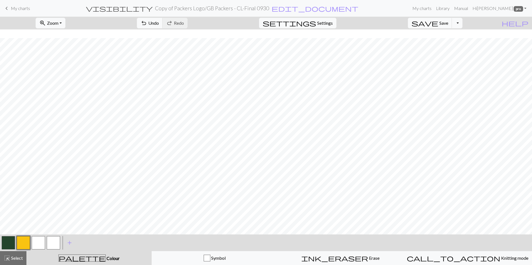
scroll to position [185, 0]
click at [41, 244] on button "button" at bounding box center [38, 242] width 13 height 13
click at [28, 241] on button "button" at bounding box center [23, 242] width 13 height 13
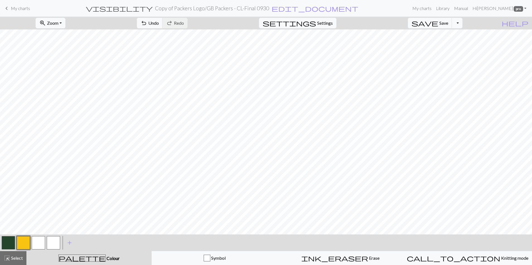
click at [36, 244] on button "button" at bounding box center [38, 242] width 13 height 13
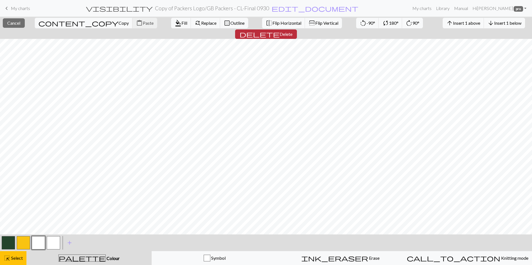
click at [297, 29] on button "delete Delete" at bounding box center [266, 33] width 62 height 9
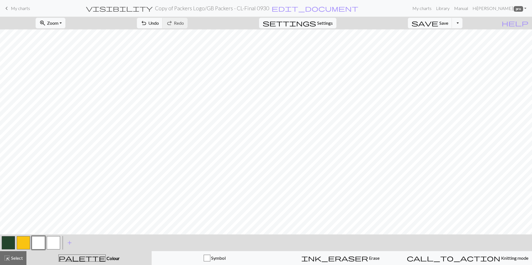
click at [9, 247] on button "button" at bounding box center [8, 242] width 13 height 13
click at [159, 22] on span "Undo" at bounding box center [153, 22] width 11 height 5
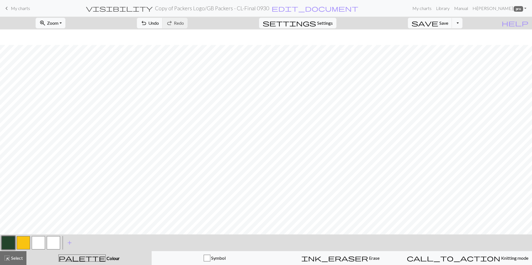
scroll to position [83, 0]
click at [23, 242] on button "button" at bounding box center [23, 242] width 13 height 13
click at [43, 242] on button "button" at bounding box center [38, 242] width 13 height 13
click at [438, 24] on span "save" at bounding box center [424, 23] width 27 height 8
click at [462, 24] on button "Toggle Dropdown" at bounding box center [456, 23] width 11 height 11
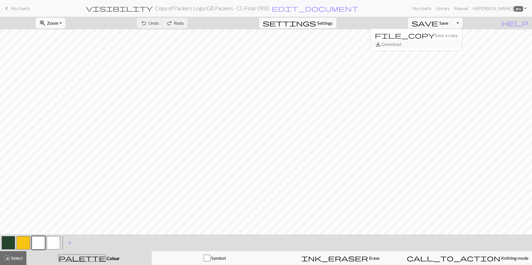
click at [442, 44] on button "save_alt Download" at bounding box center [416, 44] width 92 height 9
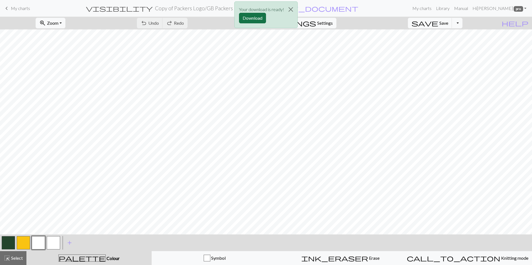
click at [250, 17] on button "Download" at bounding box center [252, 18] width 27 height 11
click at [438, 24] on span "save" at bounding box center [424, 23] width 27 height 8
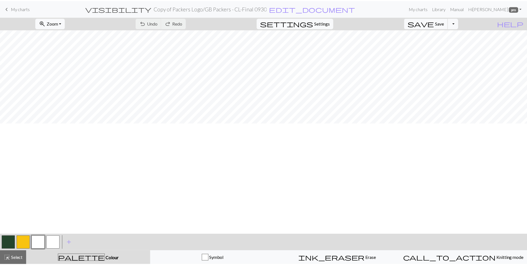
scroll to position [28, 0]
click at [17, 11] on span "My charts" at bounding box center [20, 8] width 19 height 5
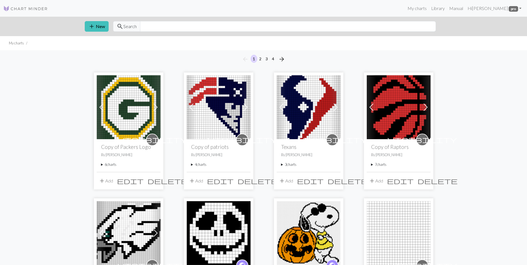
click at [112, 167] on summary "6 charts" at bounding box center [128, 164] width 55 height 5
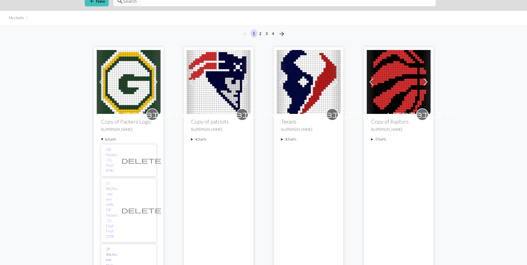
scroll to position [56, 0]
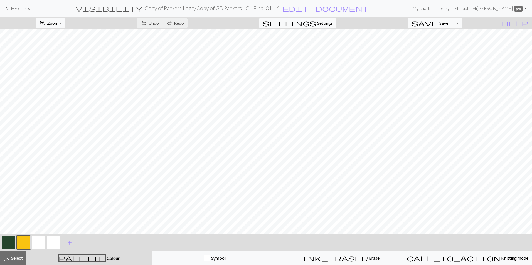
click at [21, 8] on span "My charts" at bounding box center [20, 8] width 19 height 5
